Goal: Check status: Check status

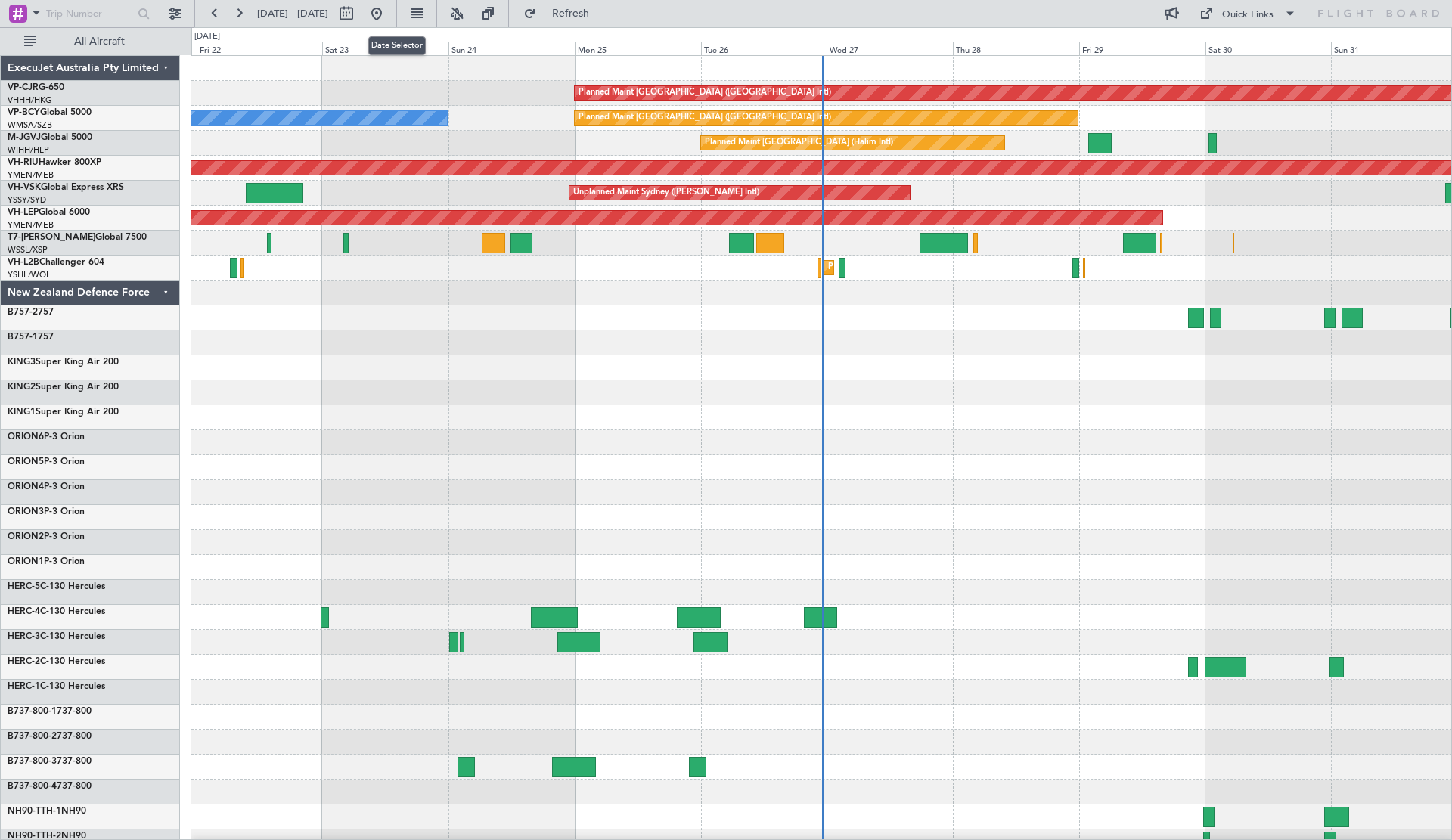
click at [359, 17] on button at bounding box center [346, 14] width 24 height 24
select select "8"
select select "2025"
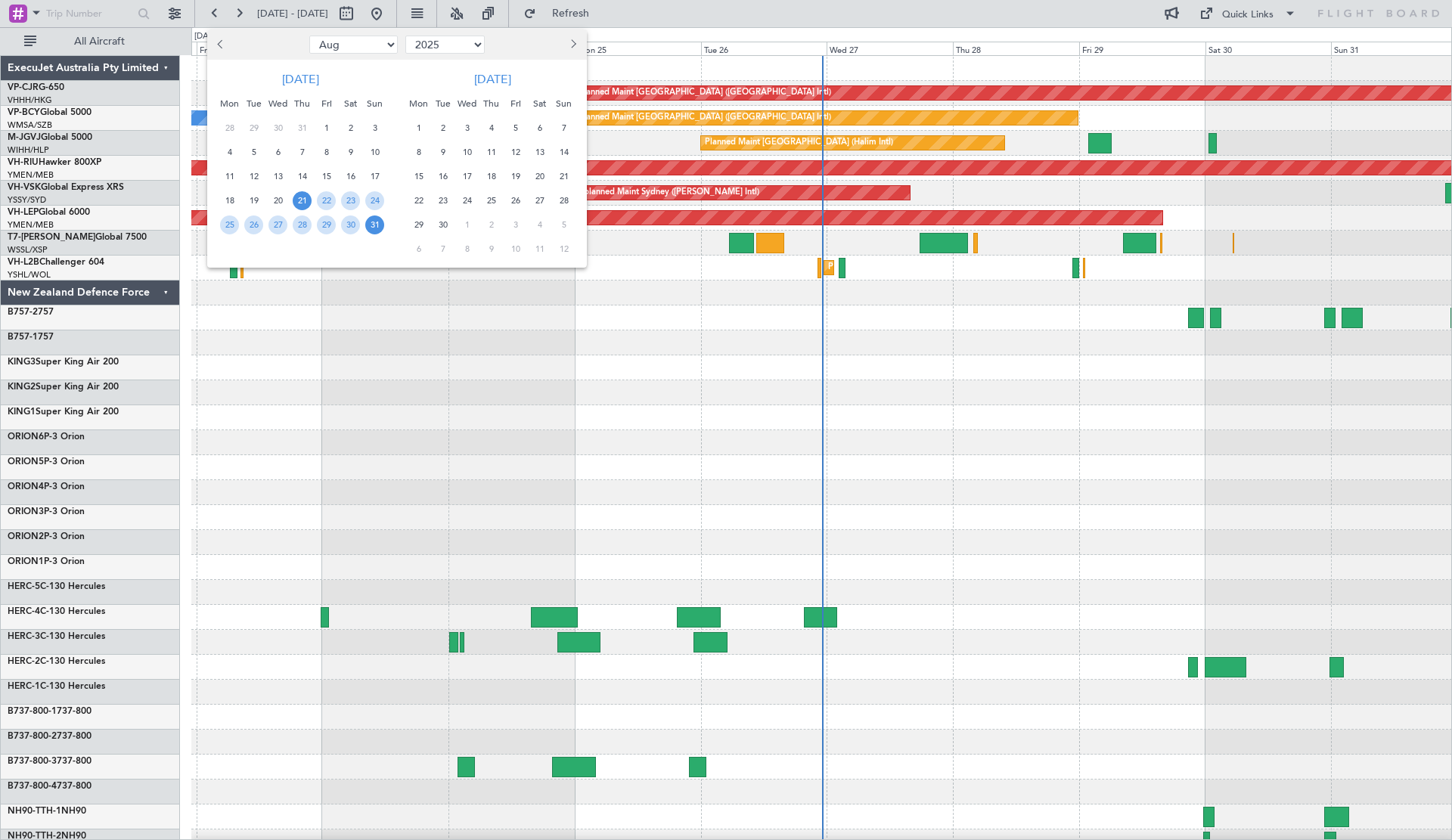
click at [221, 42] on span "Previous month" at bounding box center [221, 44] width 9 height 9
click at [414, 144] on span "4" at bounding box center [419, 152] width 19 height 19
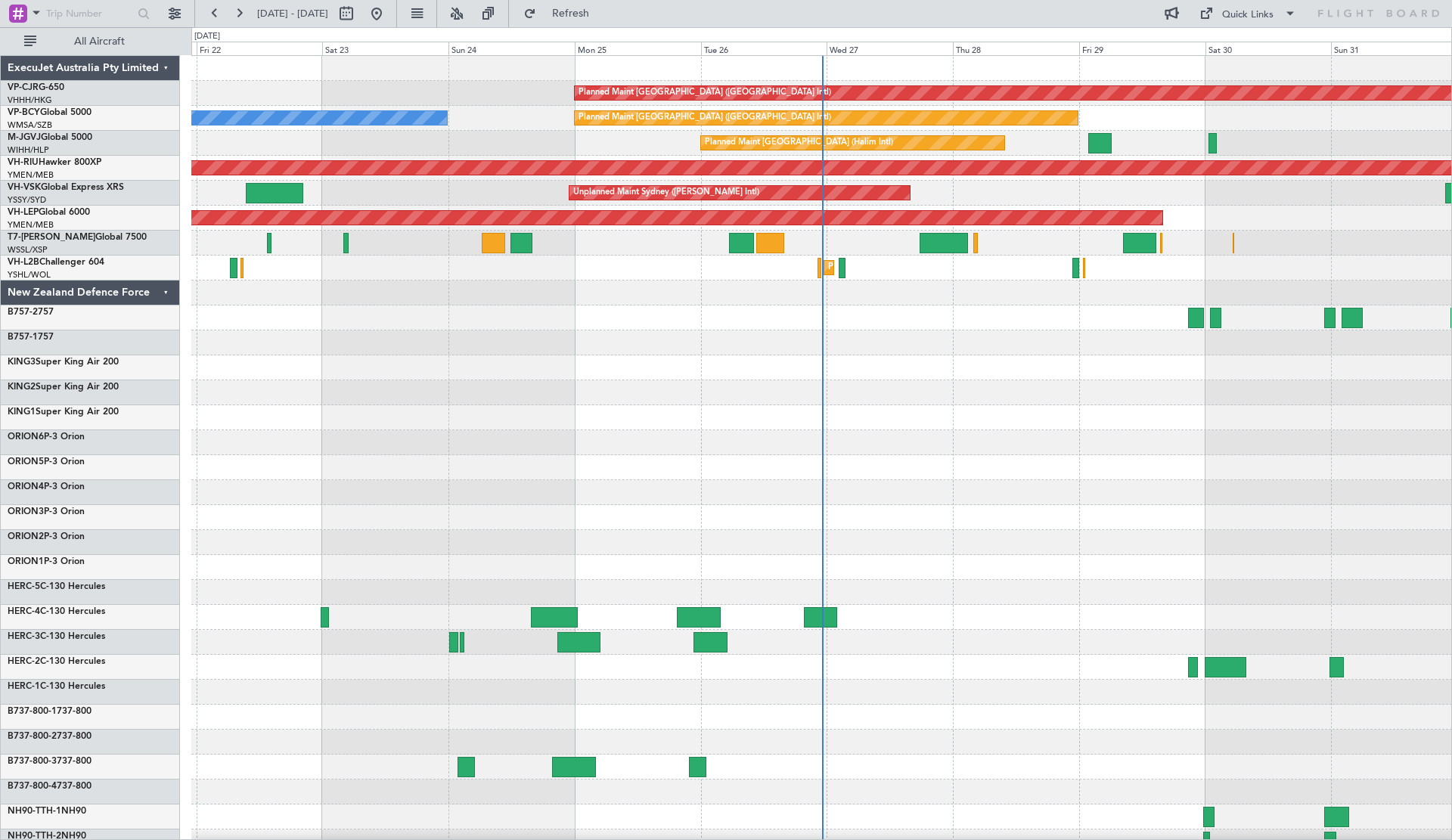
select select "8"
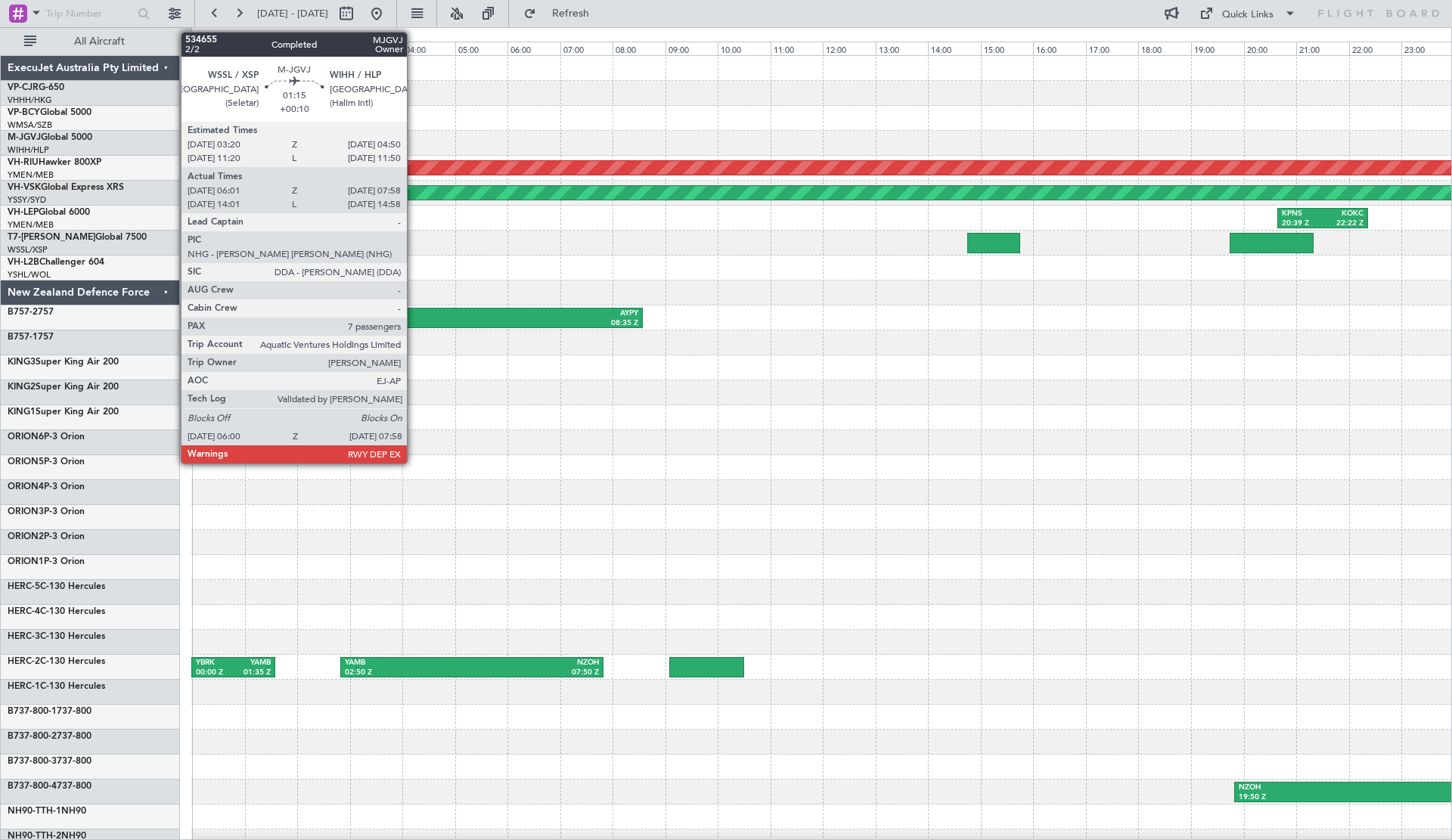
click at [762, 452] on div at bounding box center [822, 442] width 1261 height 25
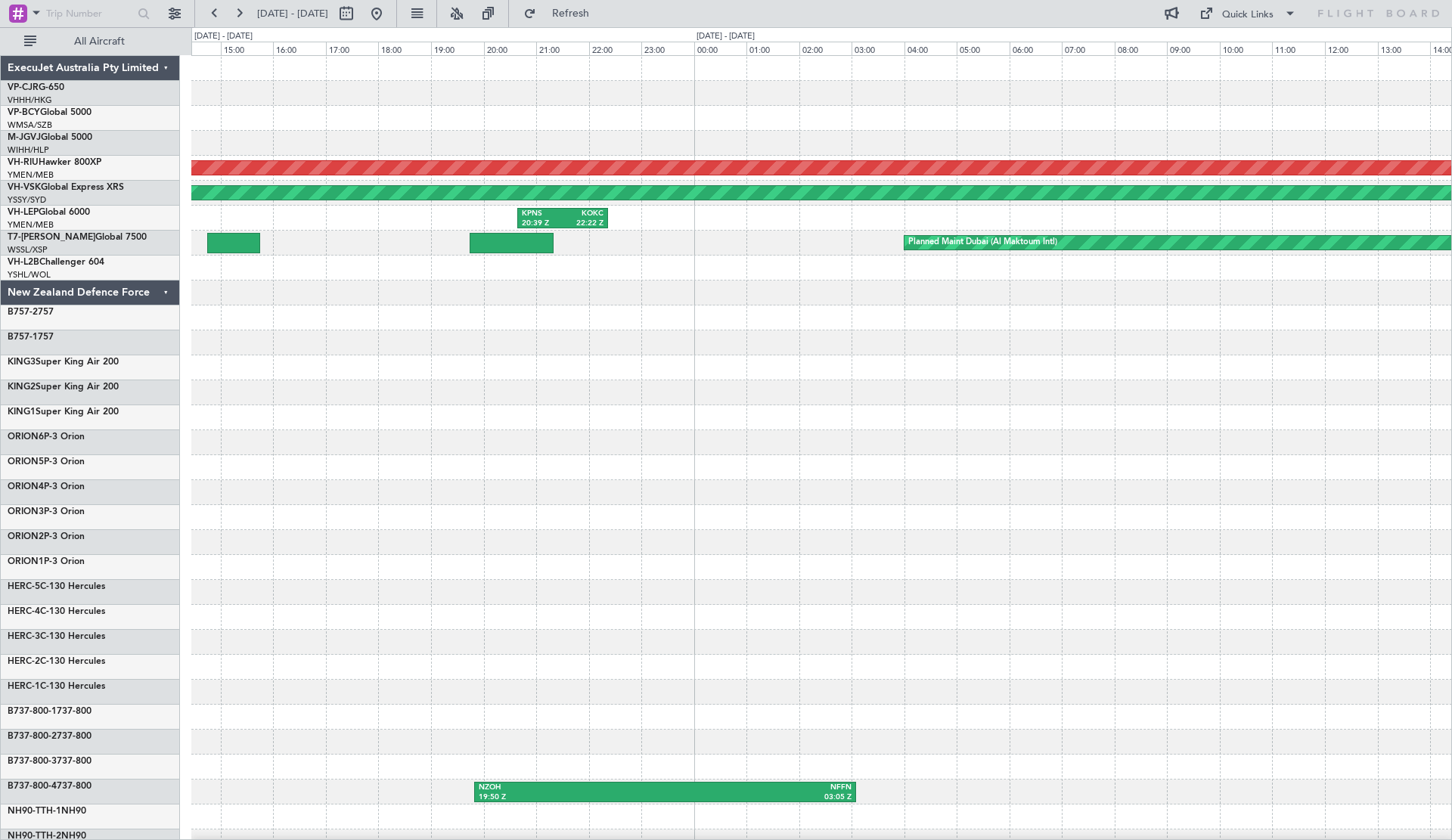
click at [542, 448] on div "Planned Maint [GEOGRAPHIC_DATA] ([GEOGRAPHIC_DATA]) Planned Maint [GEOGRAPHIC_D…" at bounding box center [822, 555] width 1261 height 998
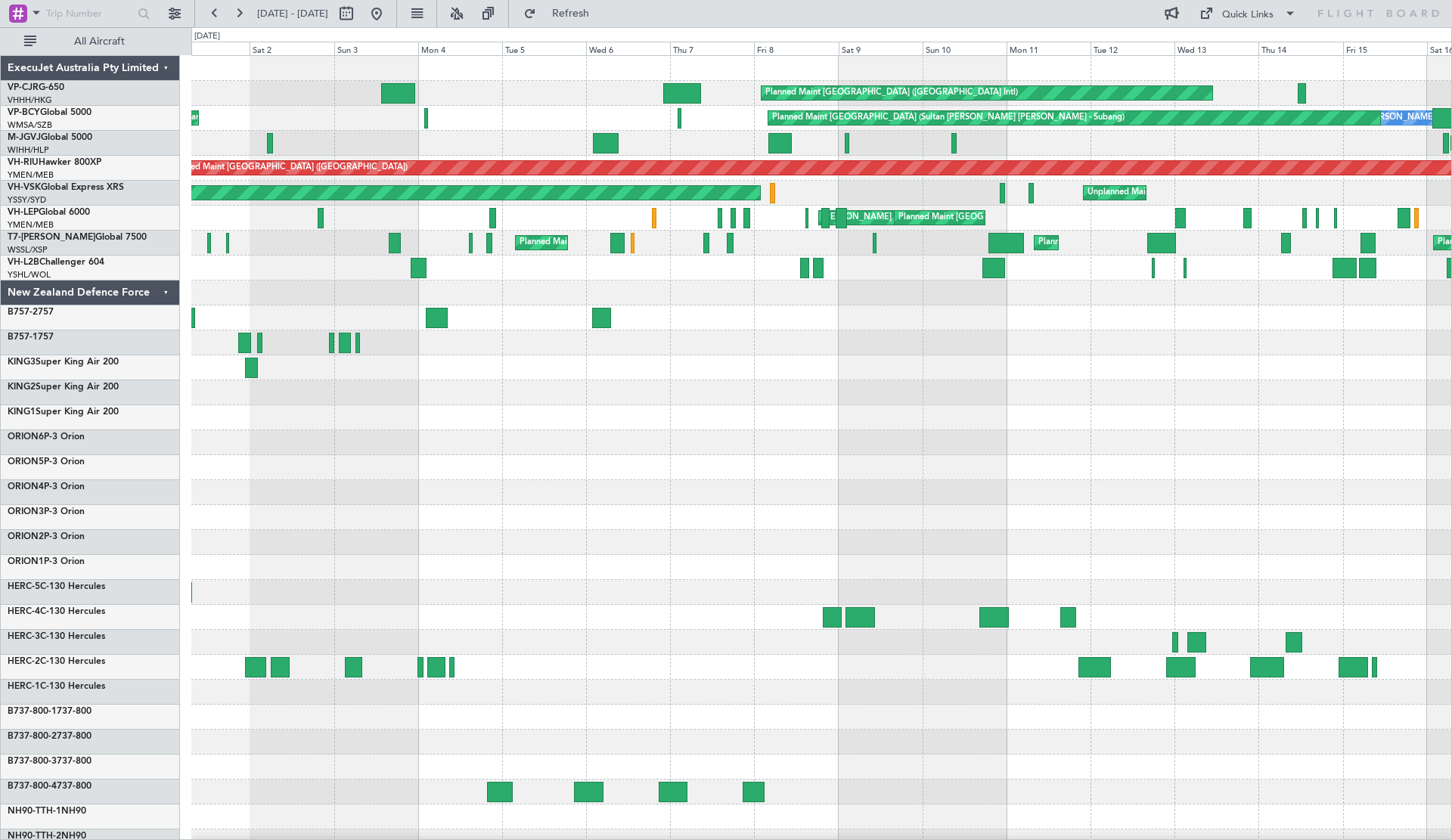
click at [918, 390] on div at bounding box center [822, 392] width 1261 height 25
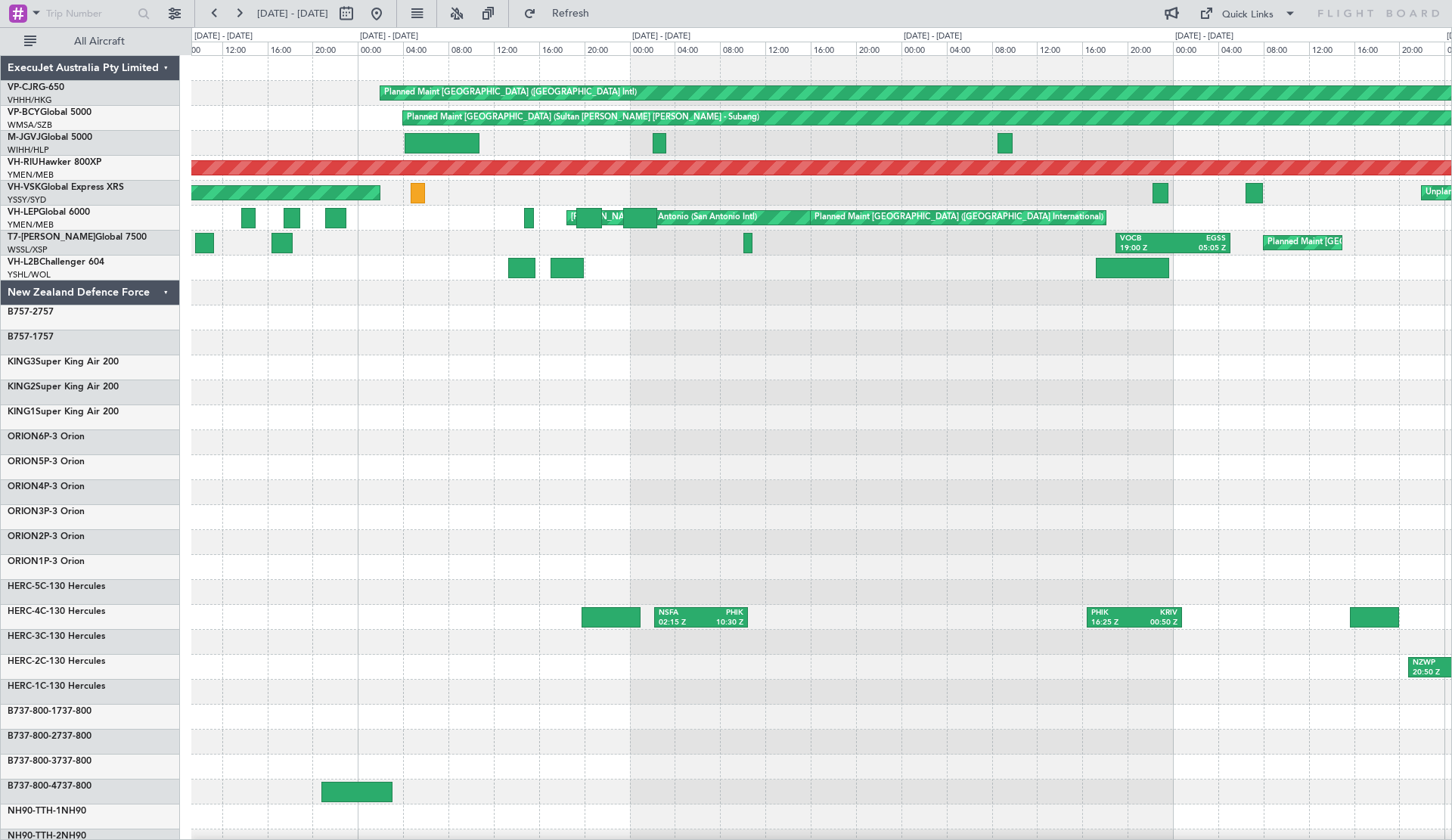
click at [359, 9] on button at bounding box center [346, 14] width 24 height 24
select select "8"
select select "2025"
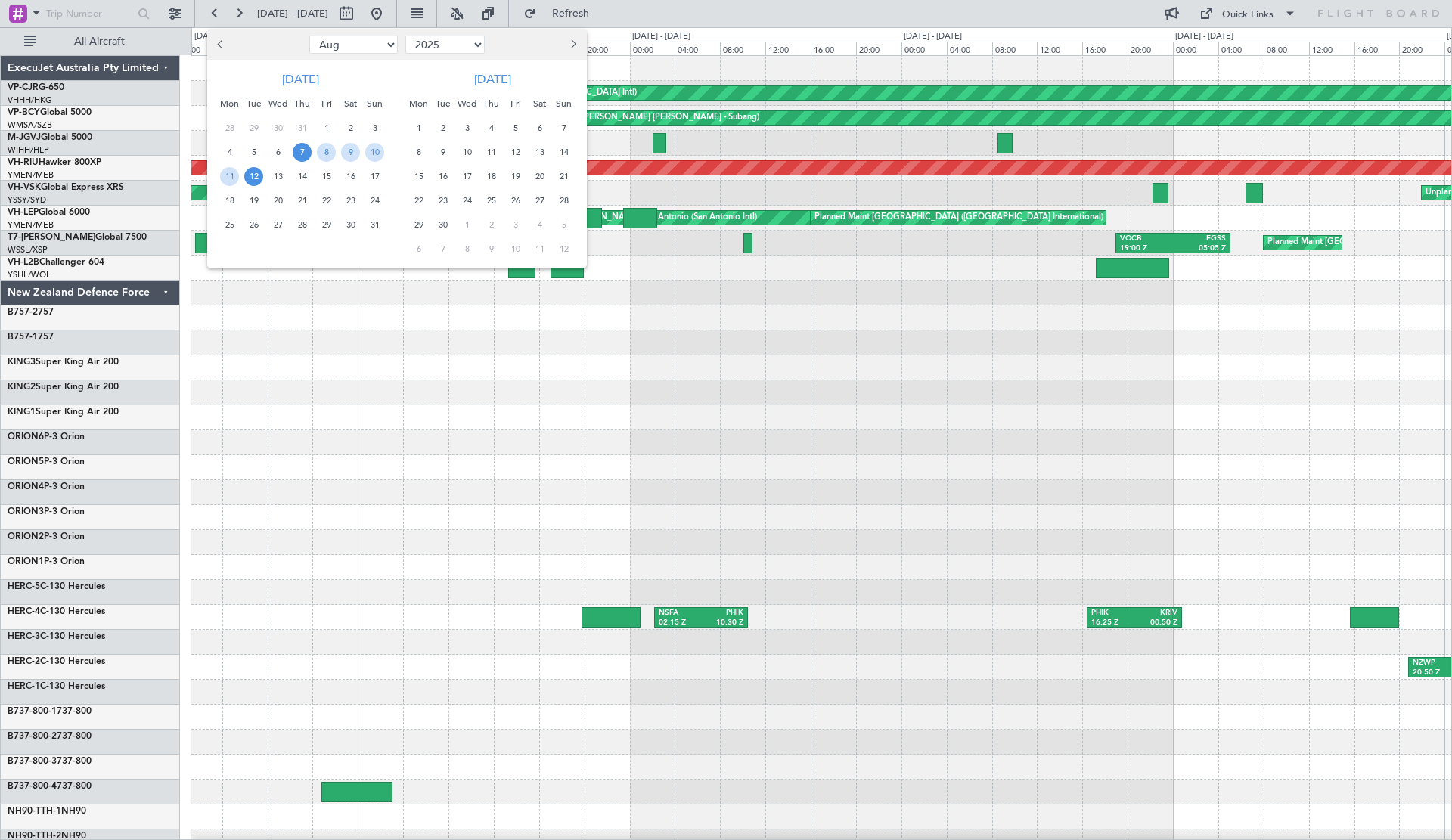
click at [224, 37] on button "Previous month" at bounding box center [221, 44] width 16 height 24
select select "7"
click at [231, 150] on span "7" at bounding box center [230, 152] width 19 height 19
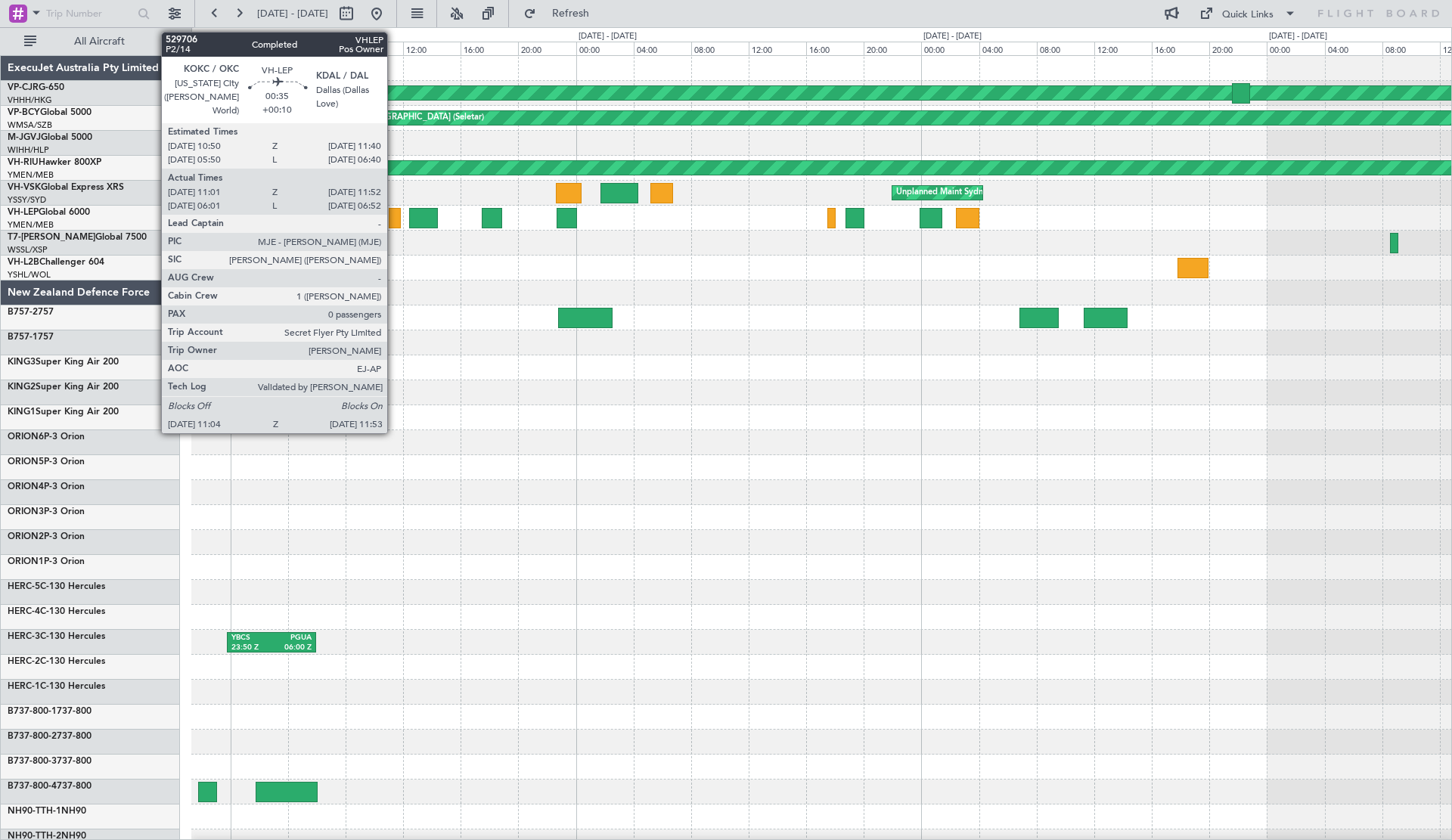
click at [395, 216] on div at bounding box center [395, 218] width 12 height 20
